Goal: Navigation & Orientation: Find specific page/section

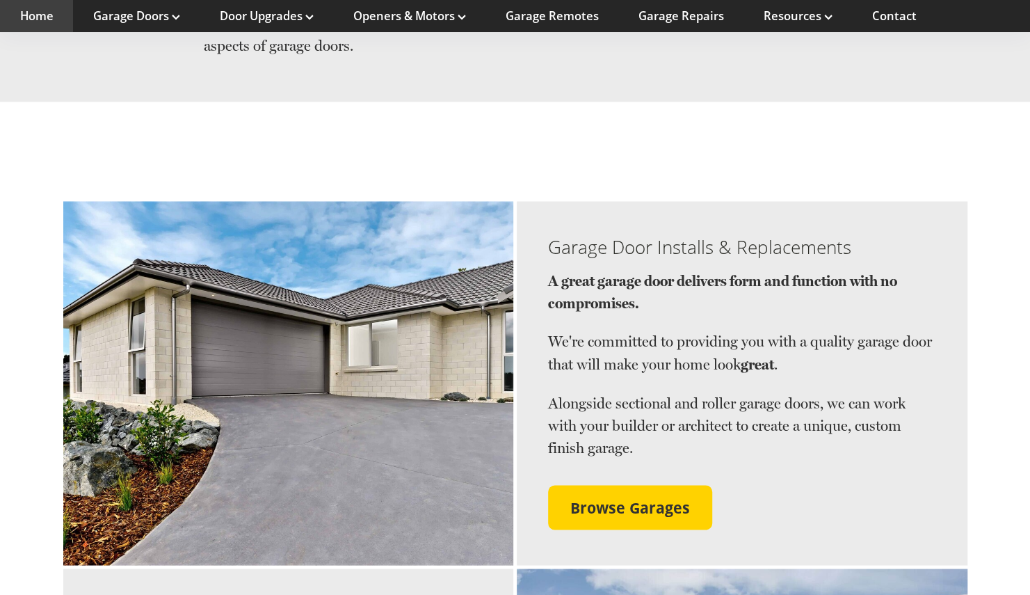
scroll to position [1177, 0]
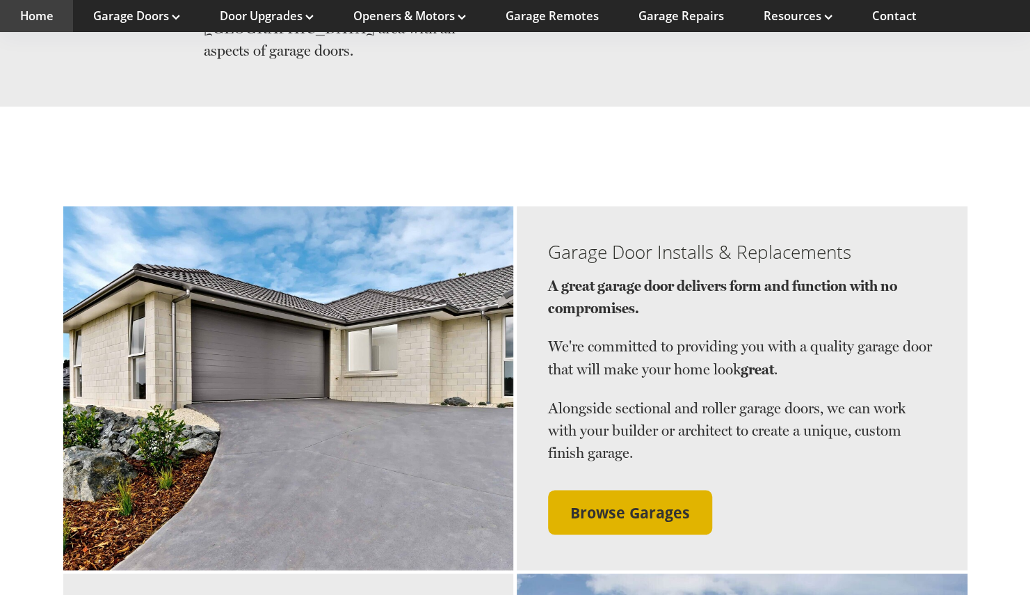
click at [634, 503] on span "Browse Garages" at bounding box center [630, 512] width 120 height 18
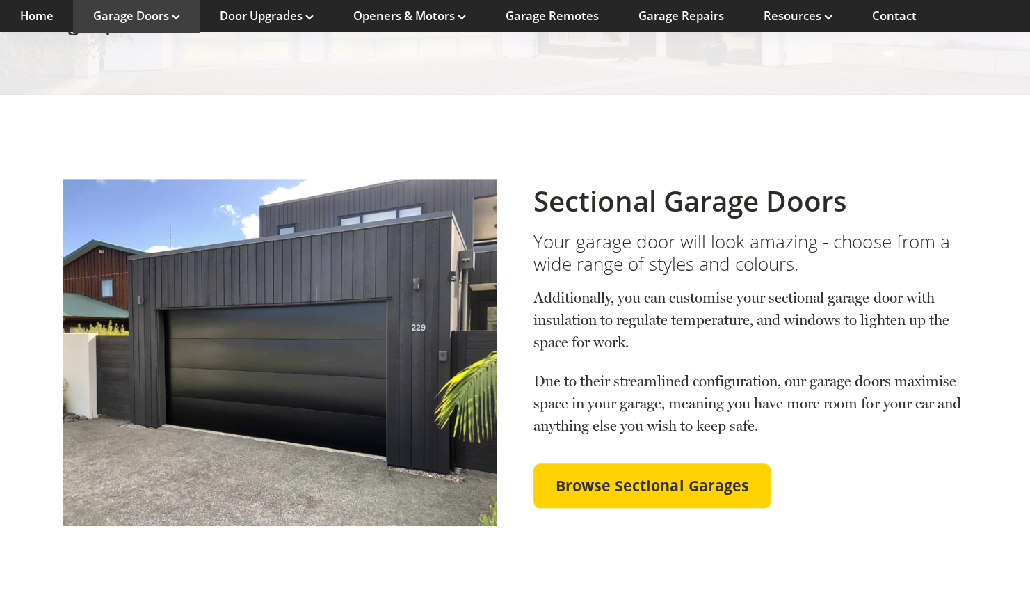
scroll to position [372, 0]
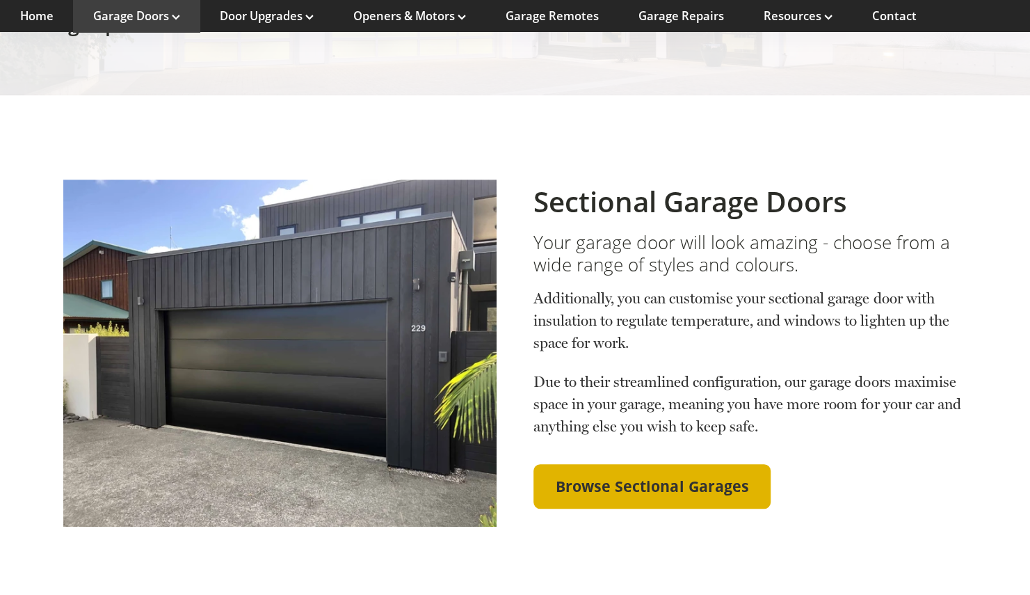
click at [722, 477] on span "Browse Sectional Garages" at bounding box center [652, 486] width 193 height 18
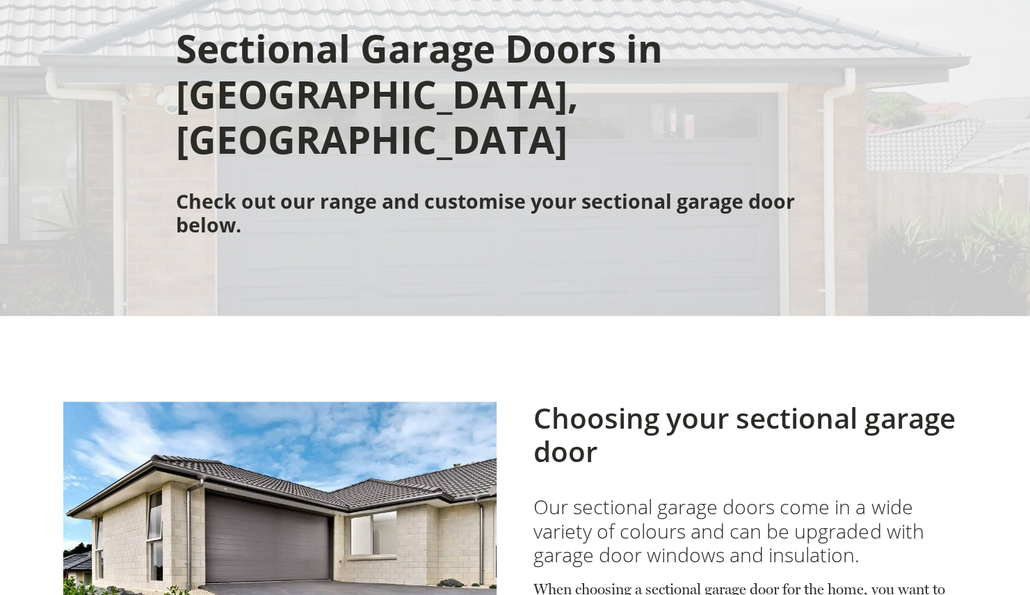
scroll to position [241, 0]
